Goal: Information Seeking & Learning: Learn about a topic

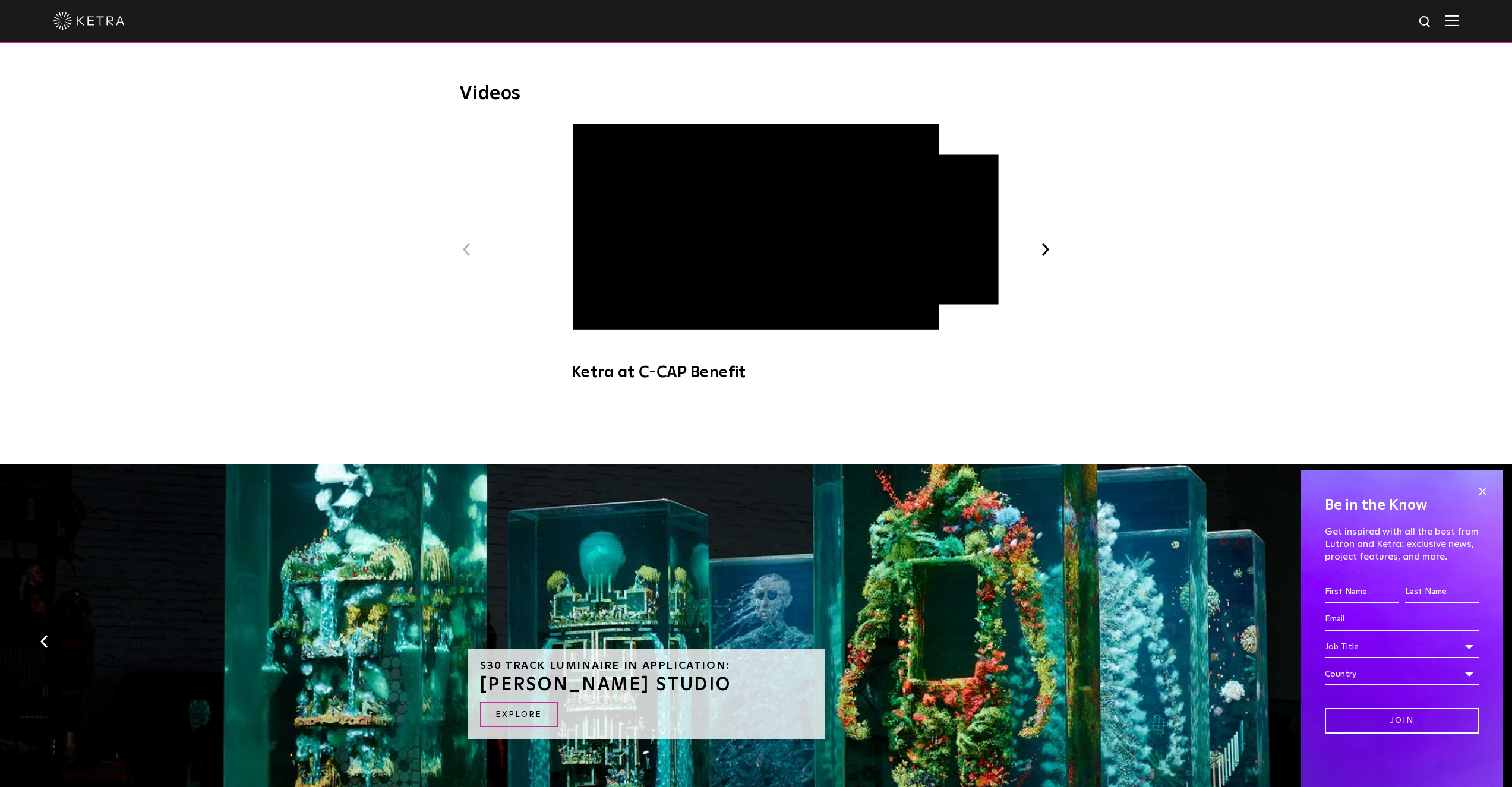
scroll to position [713, 0]
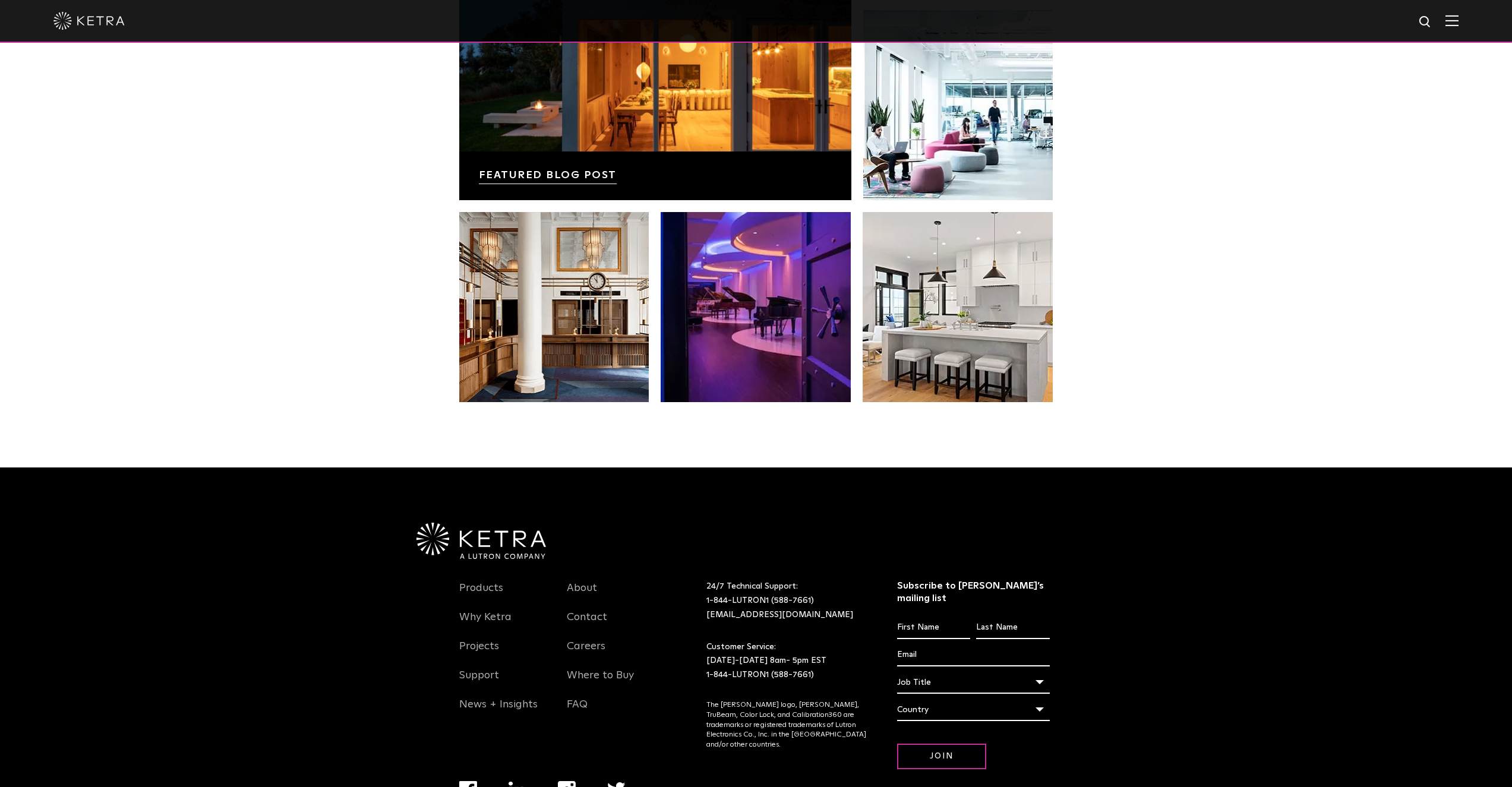
scroll to position [2435, 0]
click at [483, 586] on link "Products" at bounding box center [481, 594] width 44 height 27
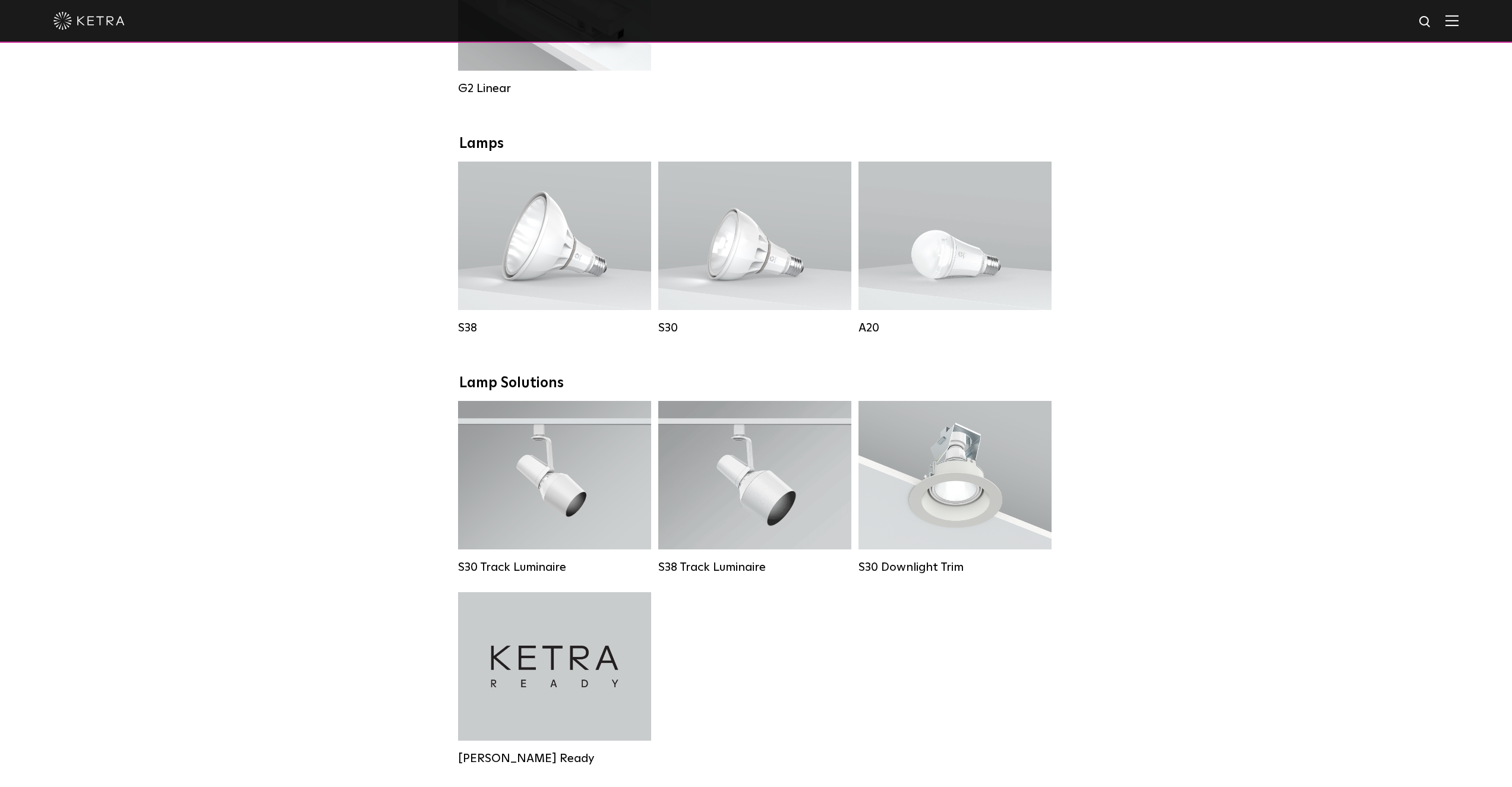
scroll to position [772, 0]
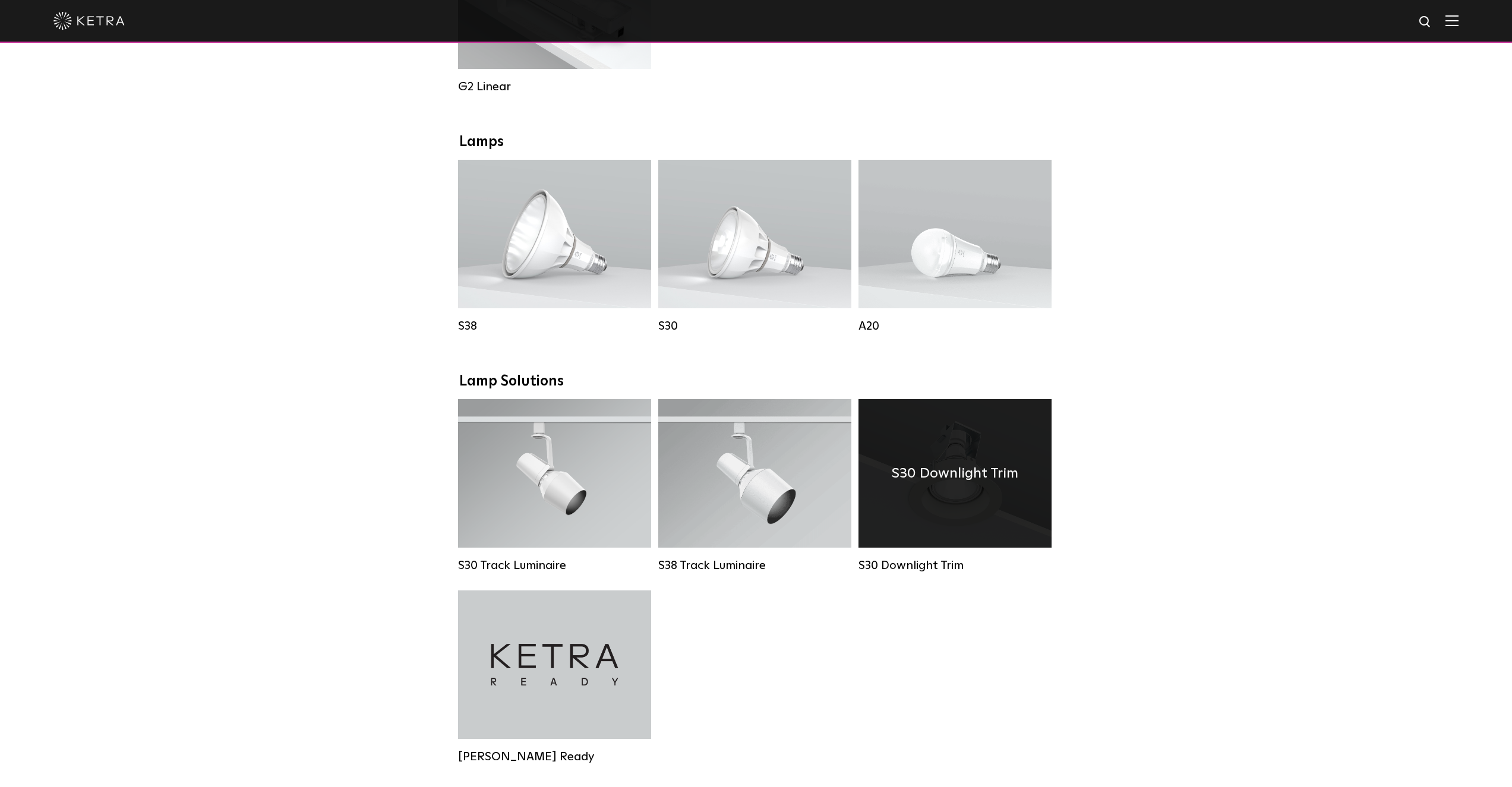
click at [938, 484] on h4 "S30 Downlight Trim" at bounding box center [954, 473] width 126 height 22
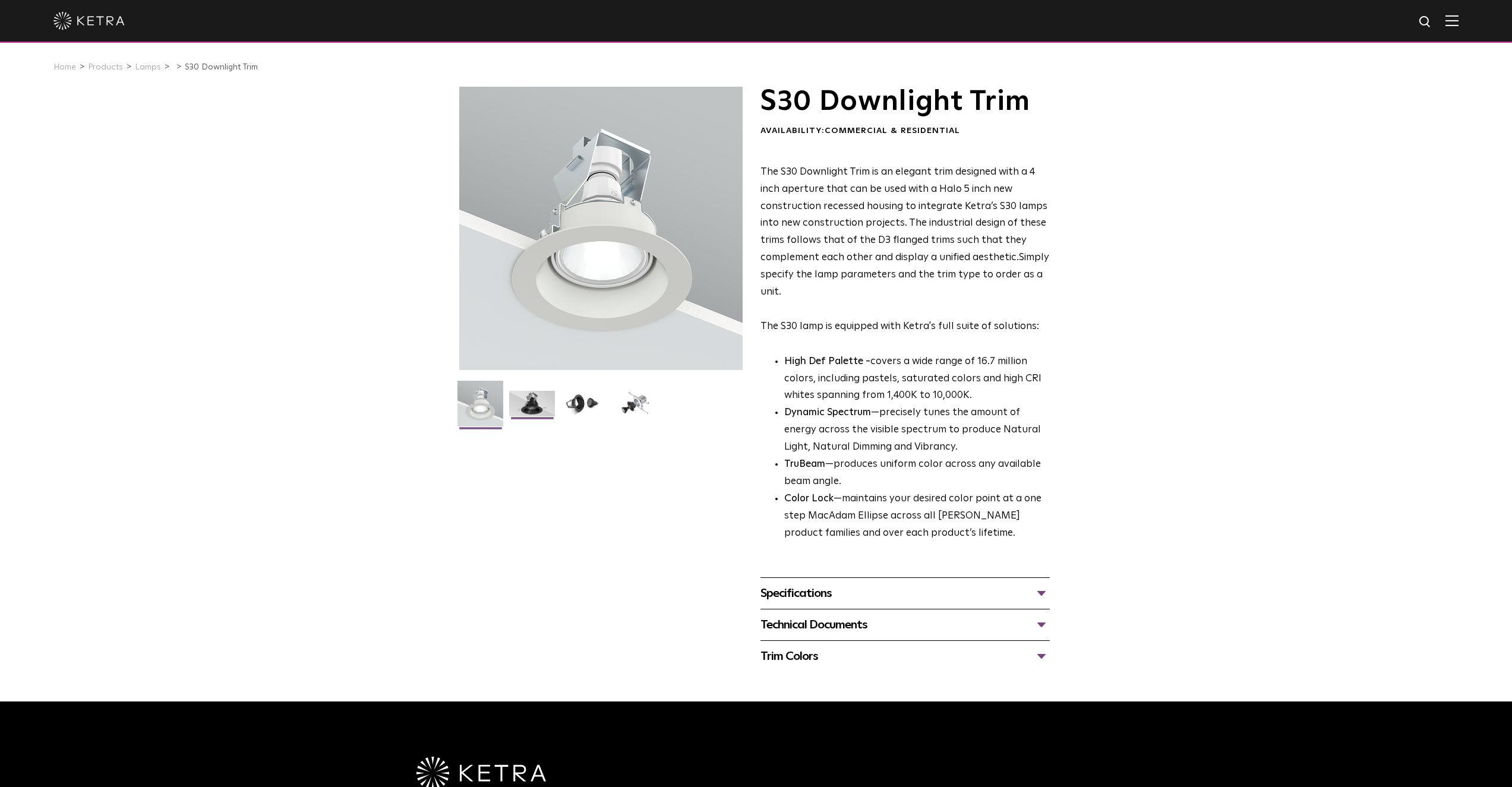
click at [530, 408] on img at bounding box center [531, 408] width 46 height 34
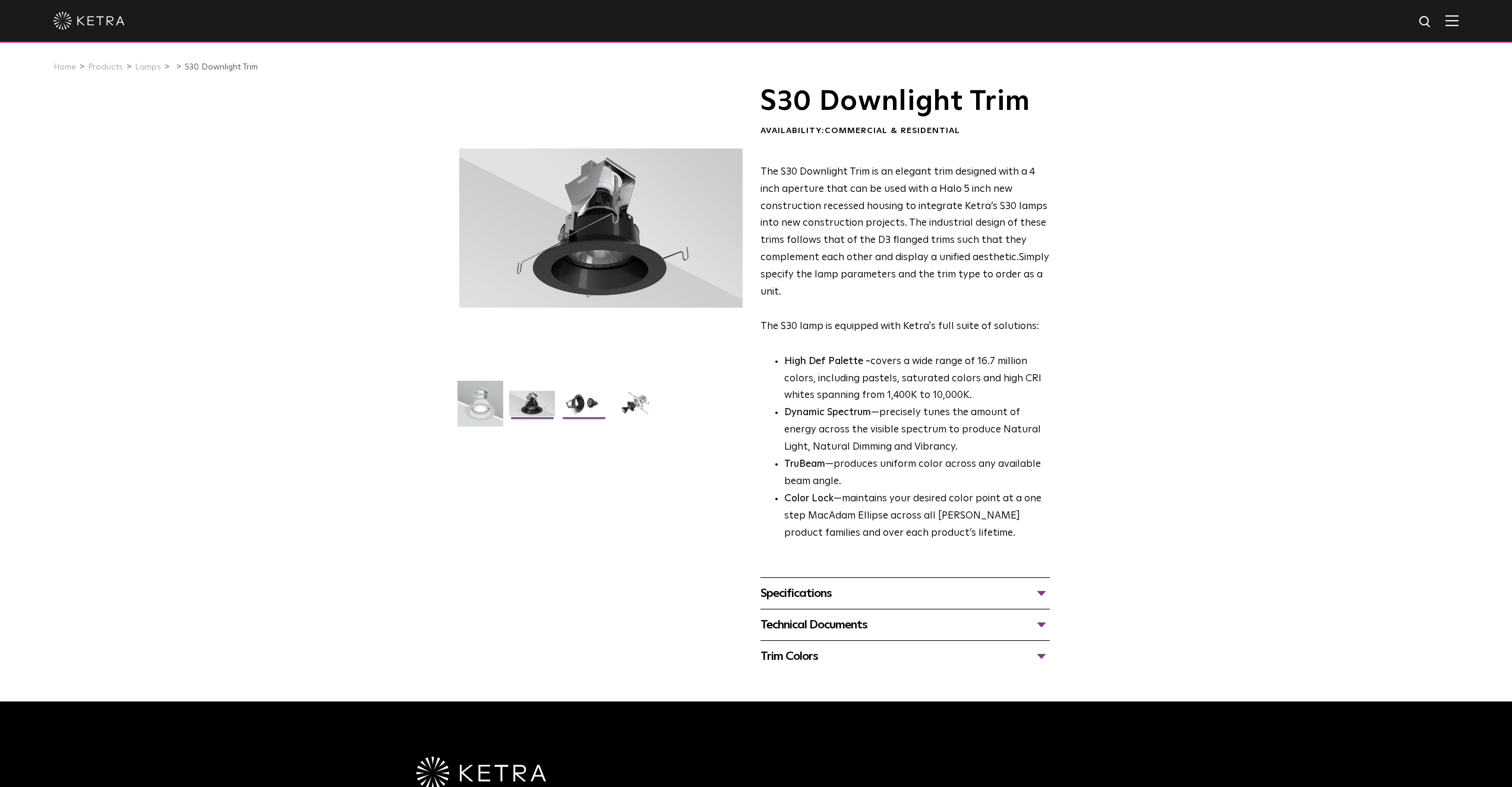
click at [580, 406] on img at bounding box center [584, 408] width 46 height 34
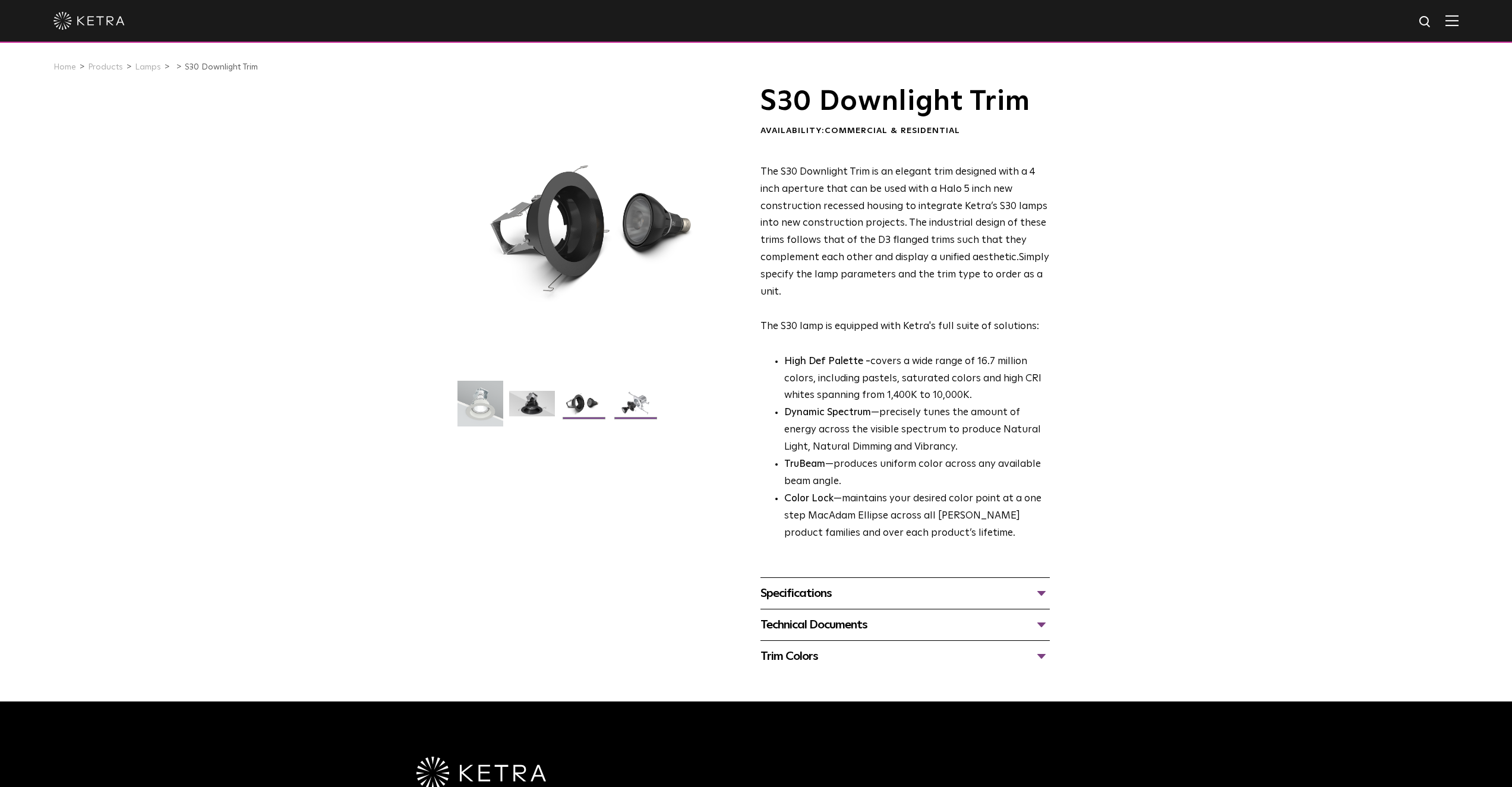
click at [639, 402] on img at bounding box center [635, 408] width 46 height 34
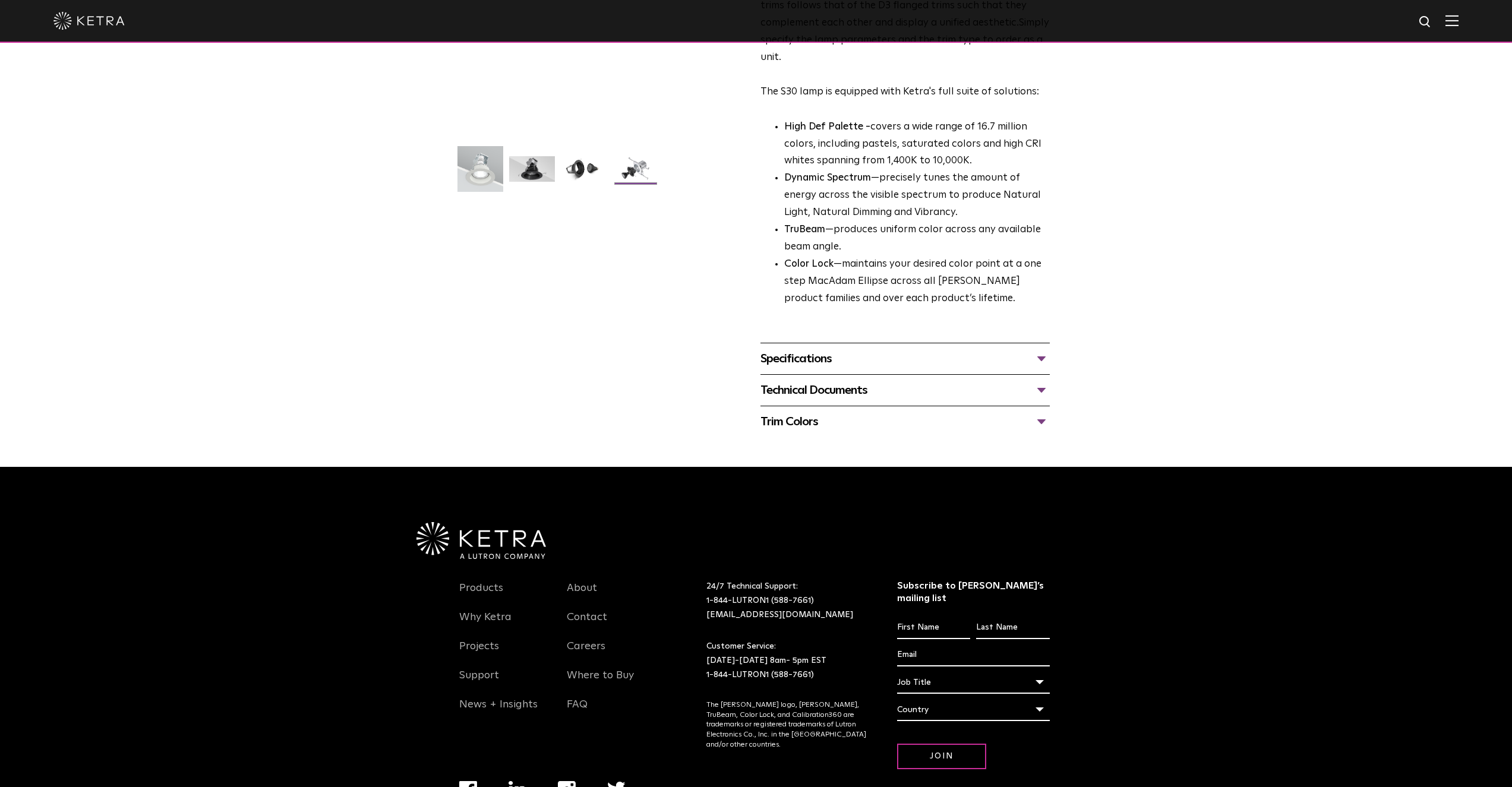
scroll to position [297, 0]
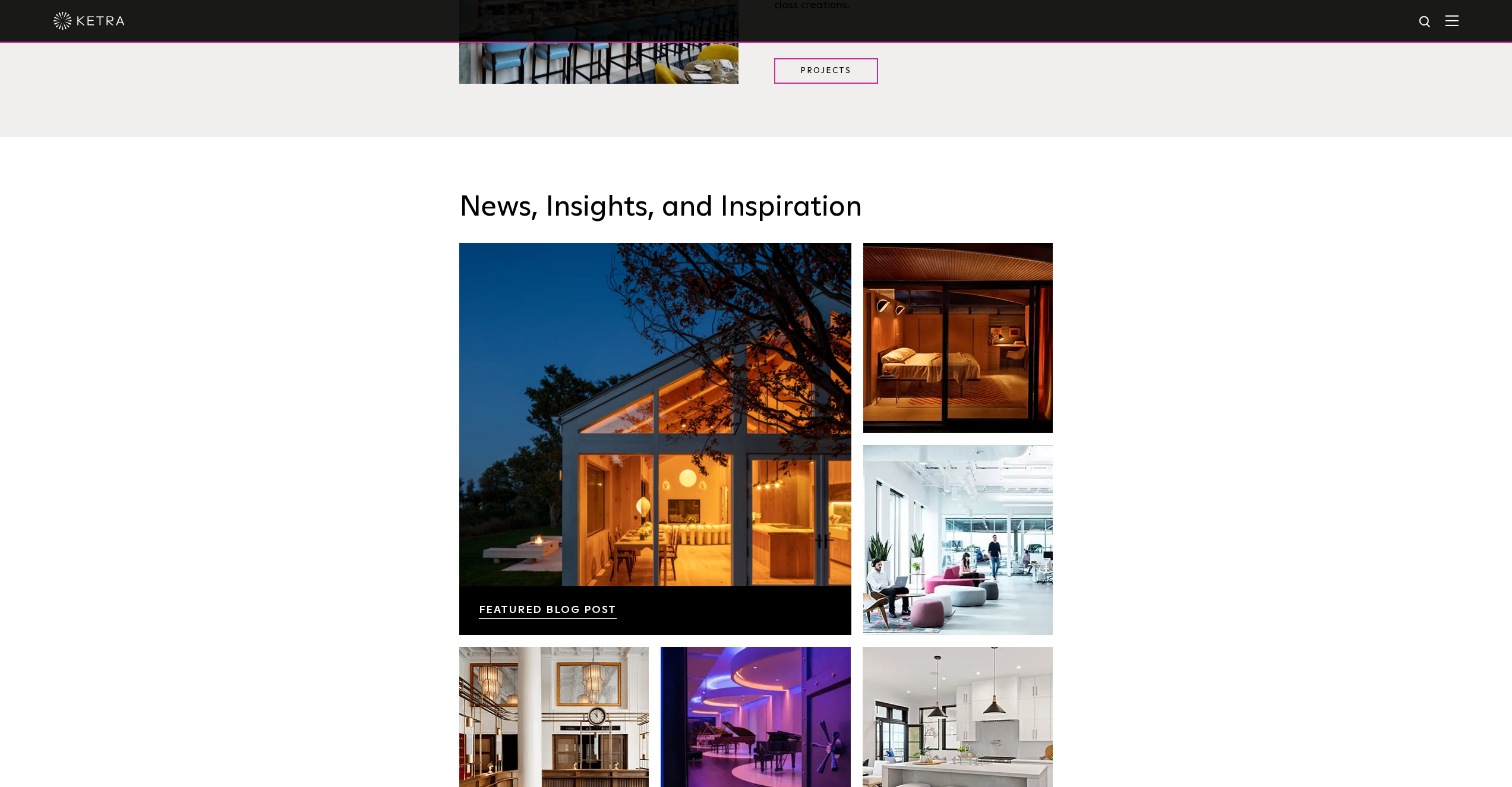
scroll to position [1723, 0]
